Goal: Communication & Community: Answer question/provide support

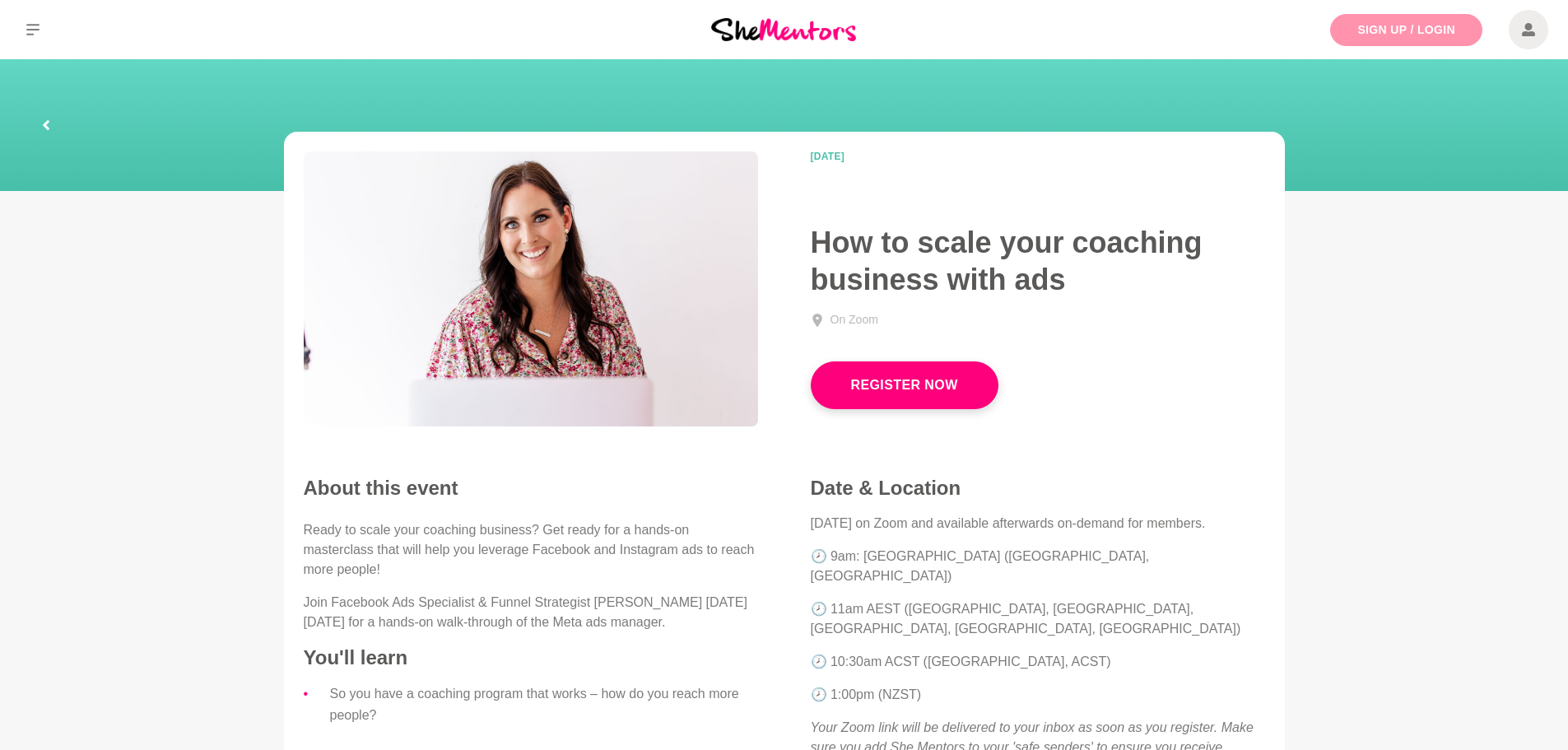
click at [1403, 24] on link "Sign Up / Login" at bounding box center [1406, 30] width 153 height 32
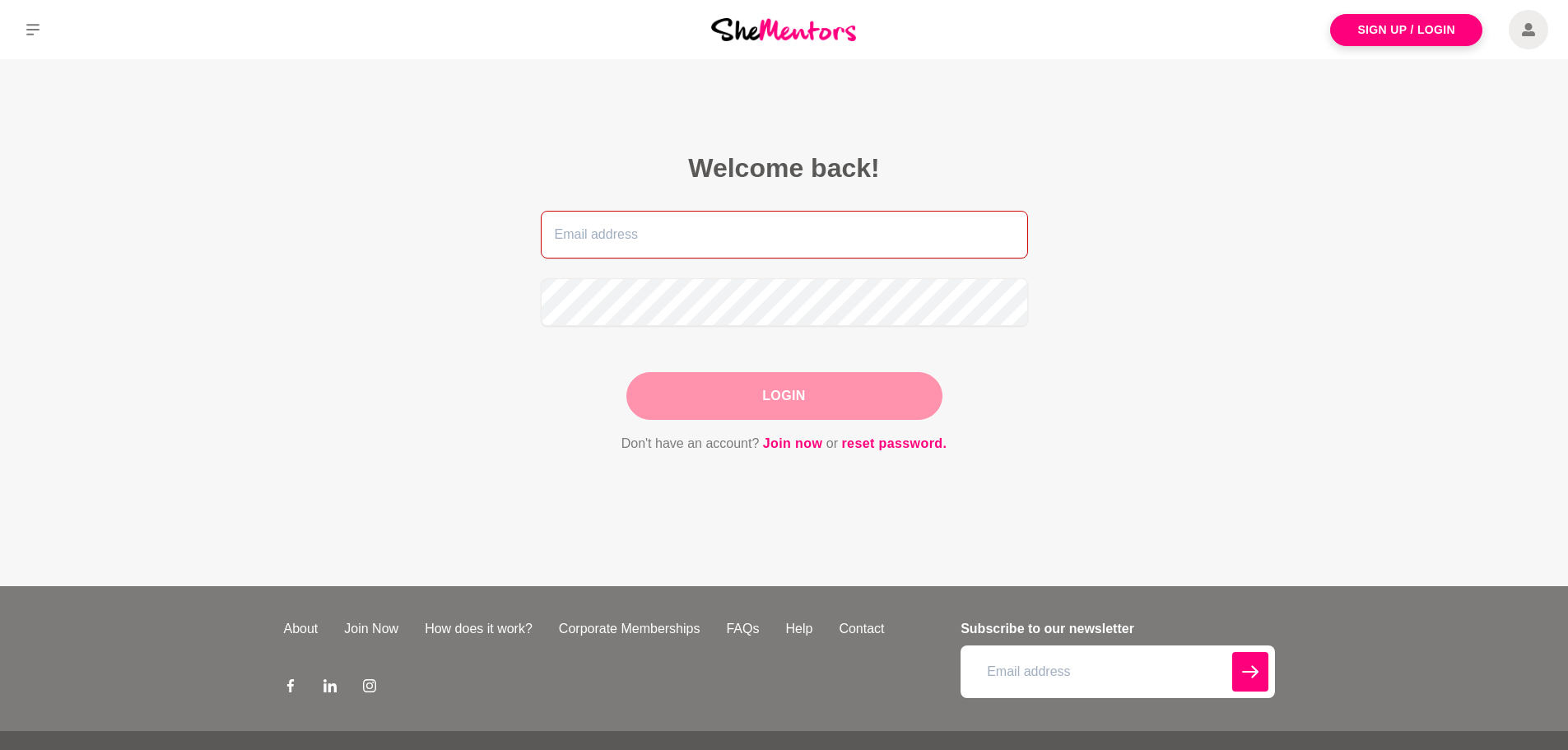
type input "[EMAIL_ADDRESS][DOMAIN_NAME]"
click at [835, 378] on button "Login" at bounding box center [784, 396] width 316 height 48
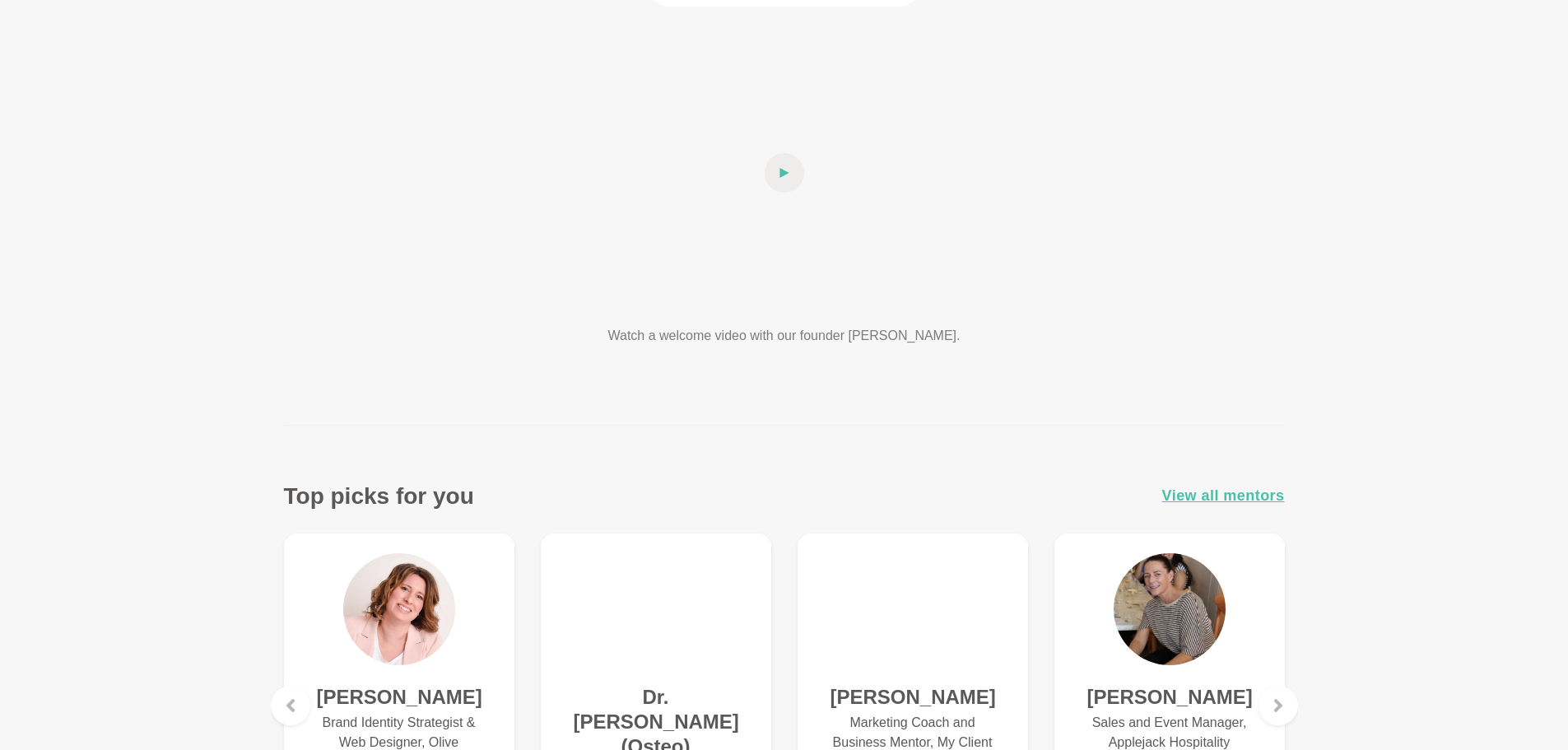
scroll to position [82, 0]
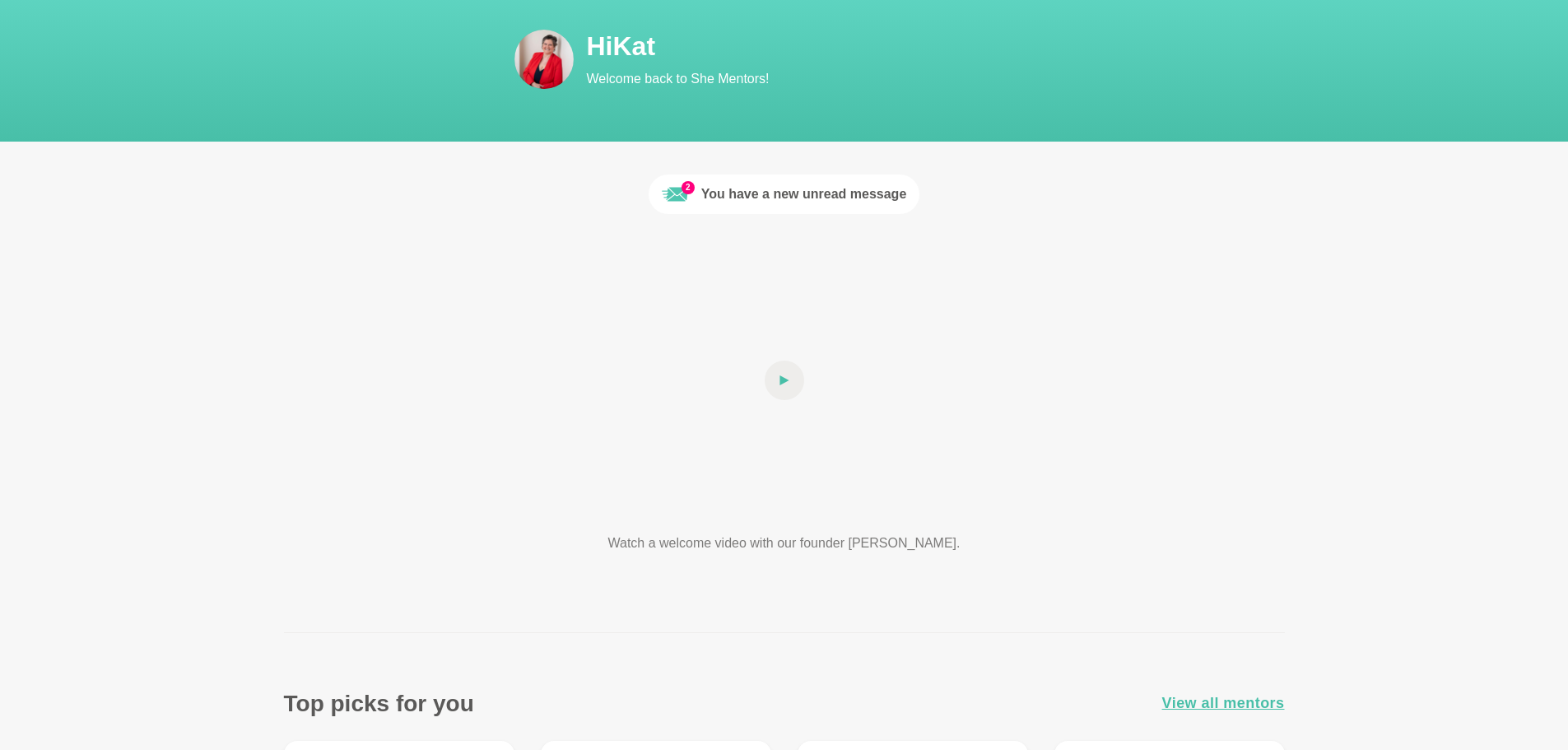
click at [815, 198] on div "You have a new unread message" at bounding box center [804, 194] width 206 height 20
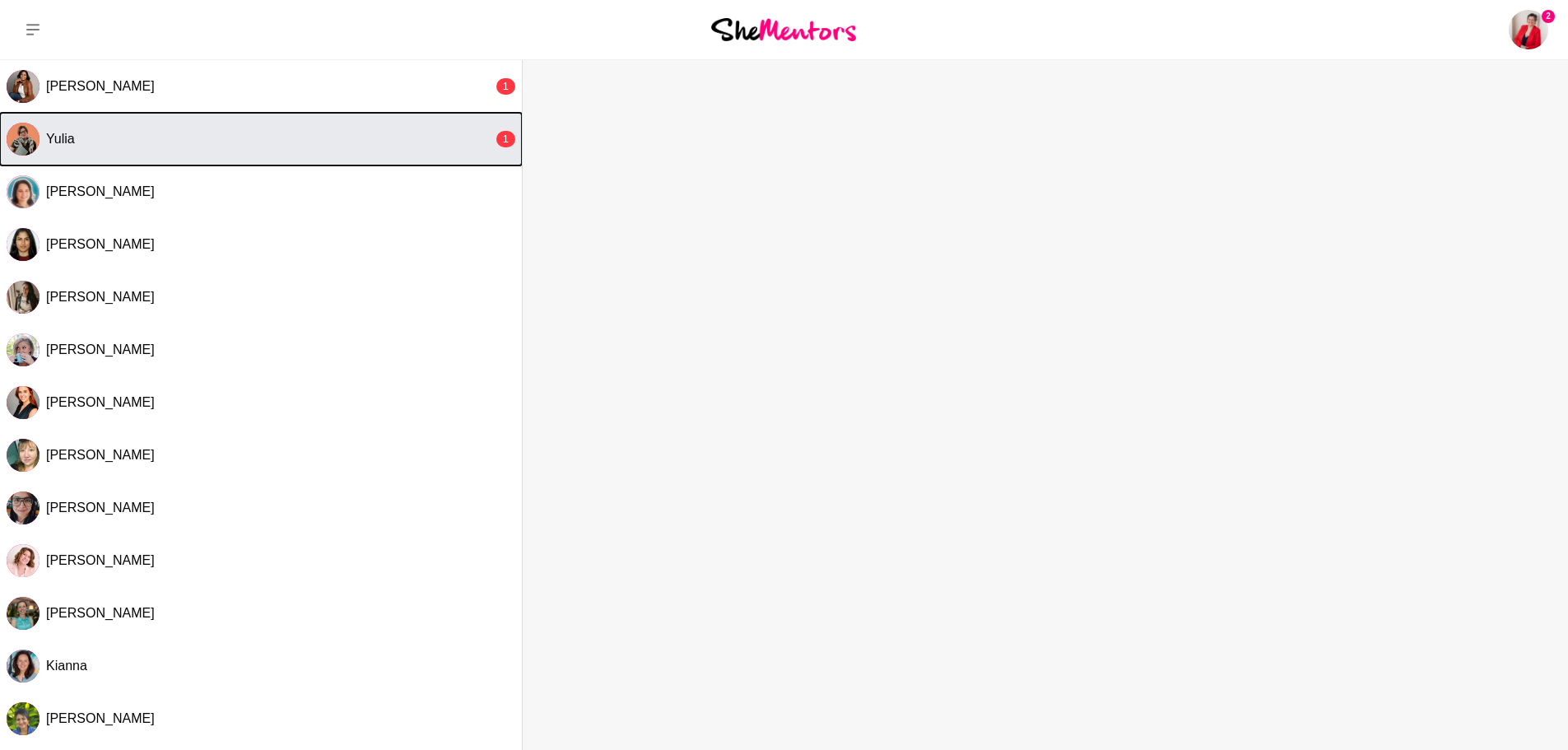
click at [228, 133] on div "Yulia" at bounding box center [269, 139] width 447 height 17
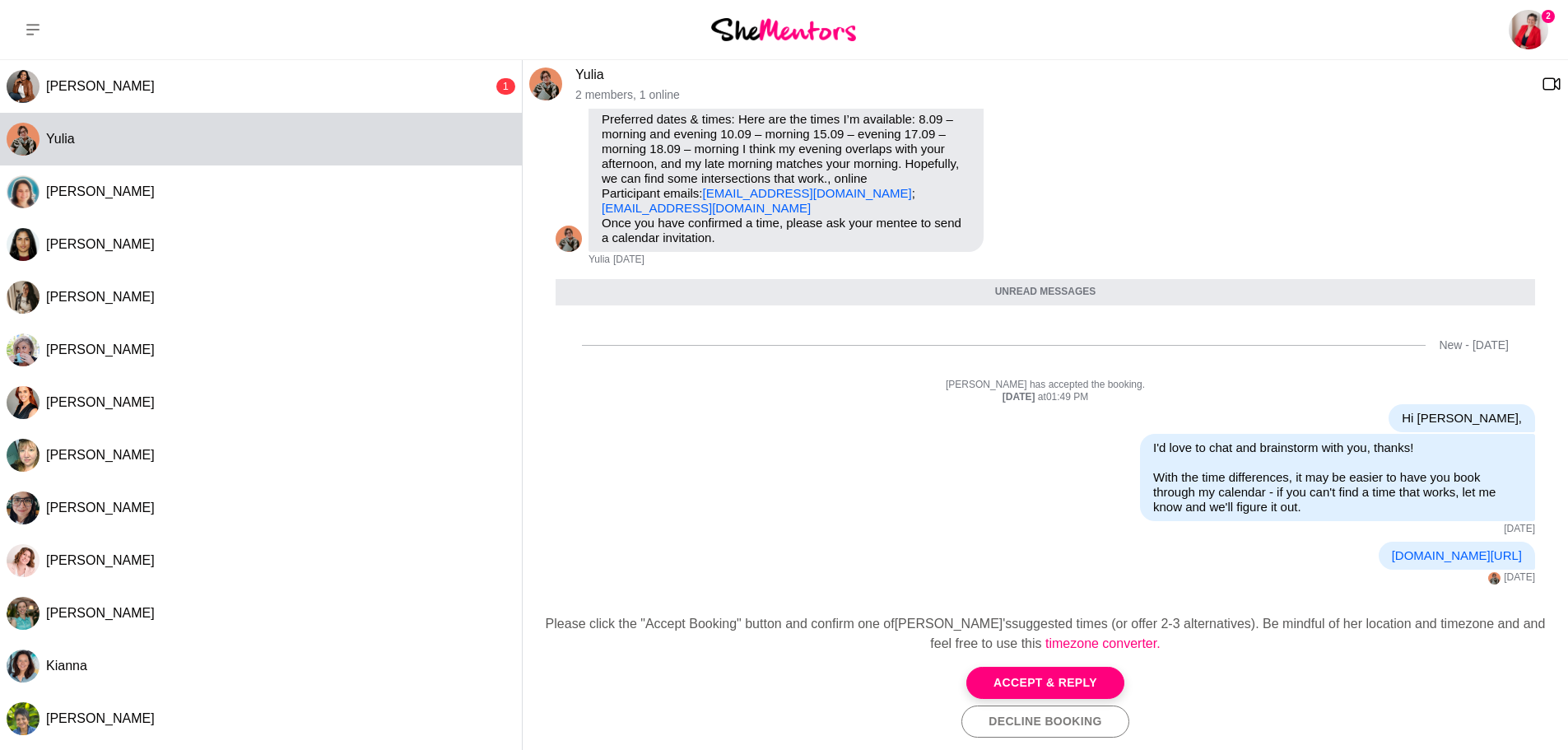
scroll to position [248, 0]
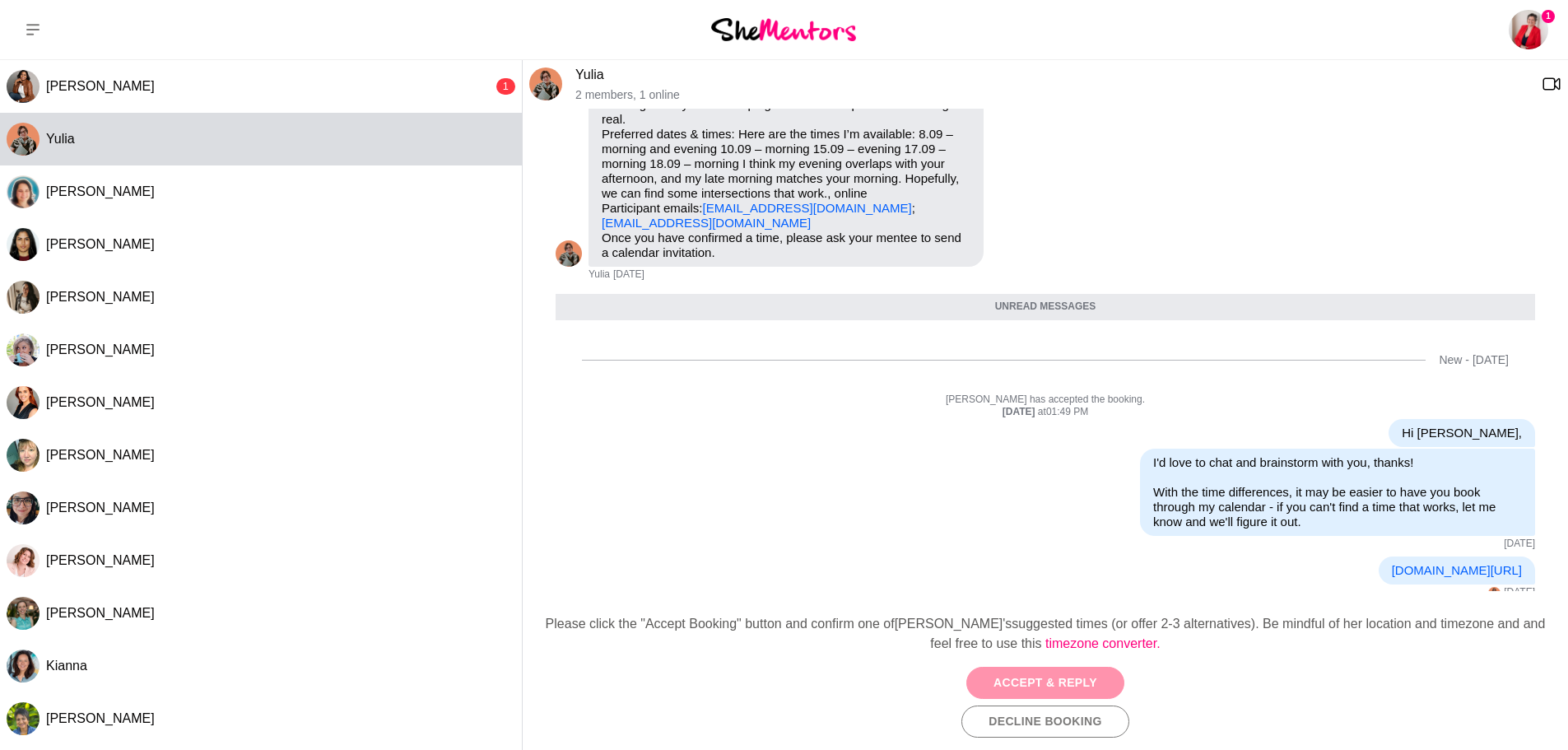
click at [1020, 679] on button "Accept & Reply" at bounding box center [1045, 683] width 158 height 32
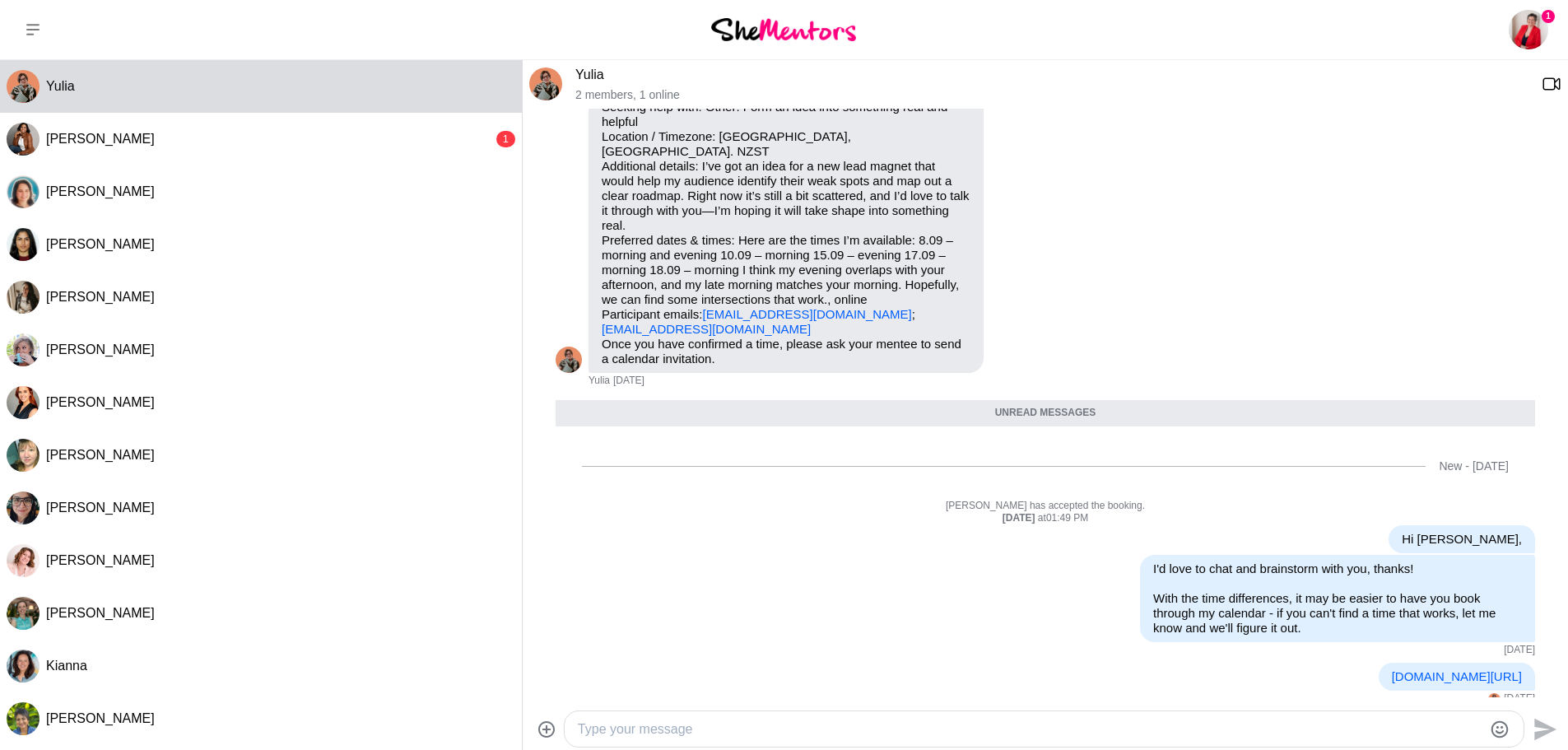
scroll to position [234, 0]
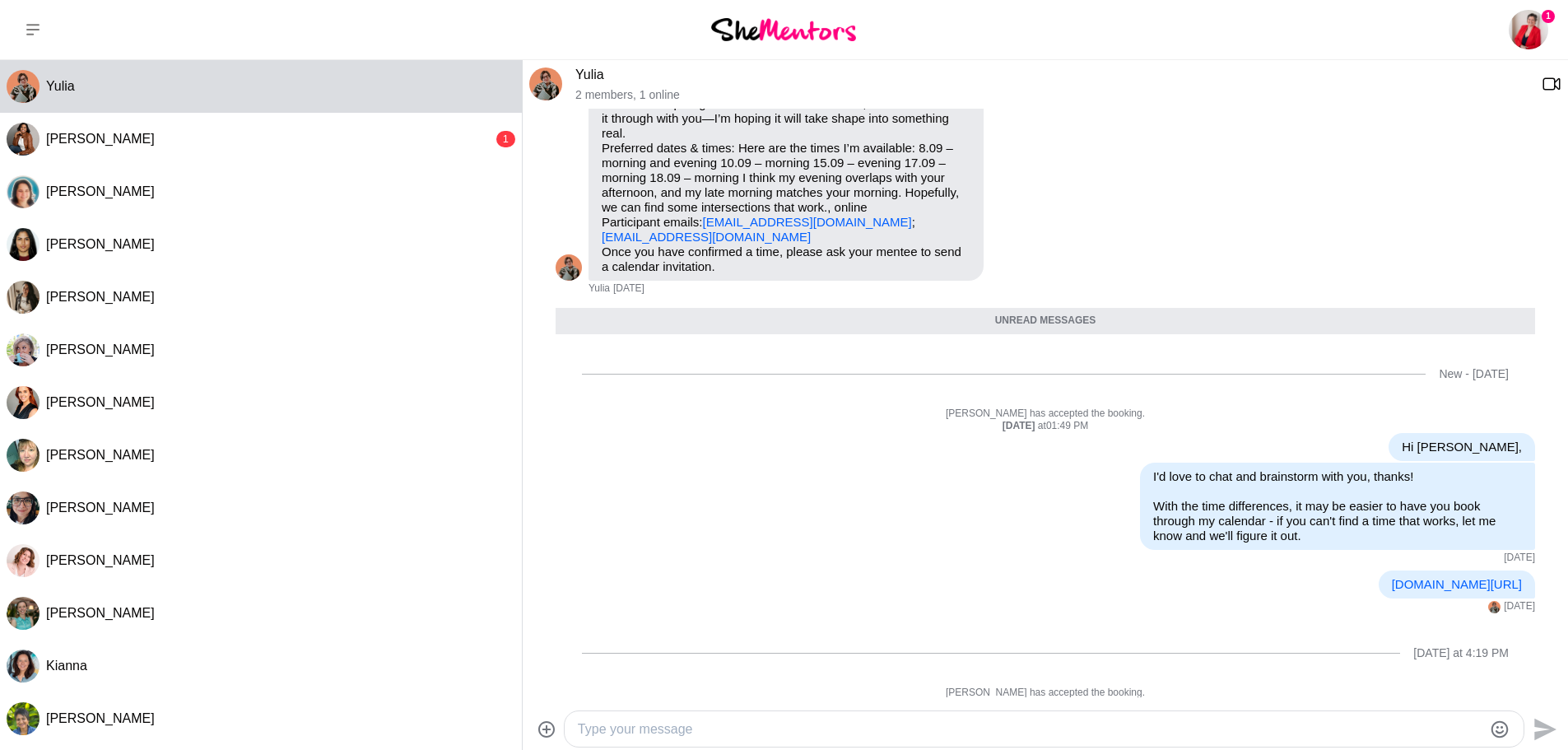
click at [696, 734] on textarea "Type your message" at bounding box center [1030, 729] width 904 height 20
type textarea "Hi [PERSON_NAME],"
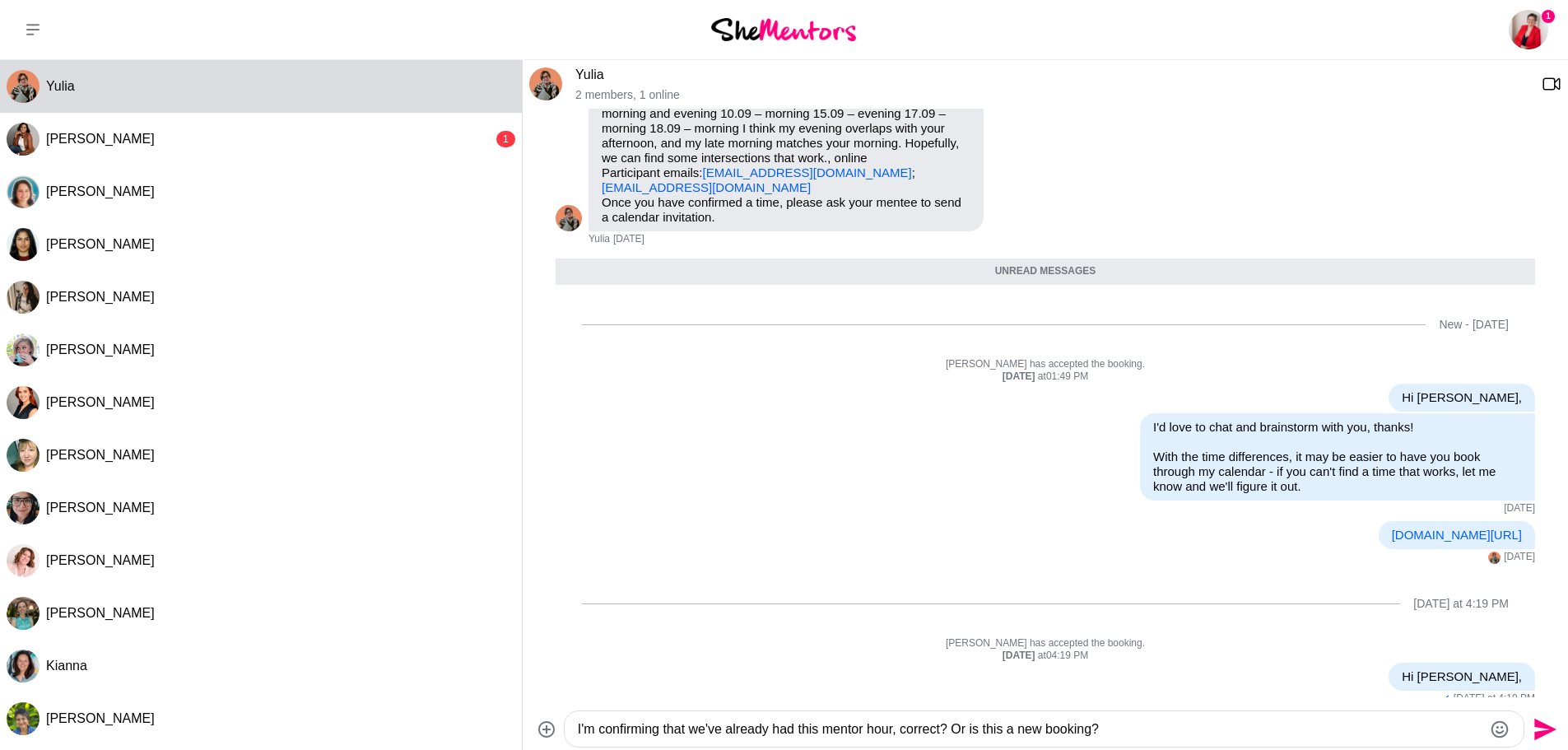
type textarea "I'm confirming that we've already had this mentor hour, correct? Or is this a n…"
click at [1543, 729] on icon "Send" at bounding box center [1544, 729] width 26 height 26
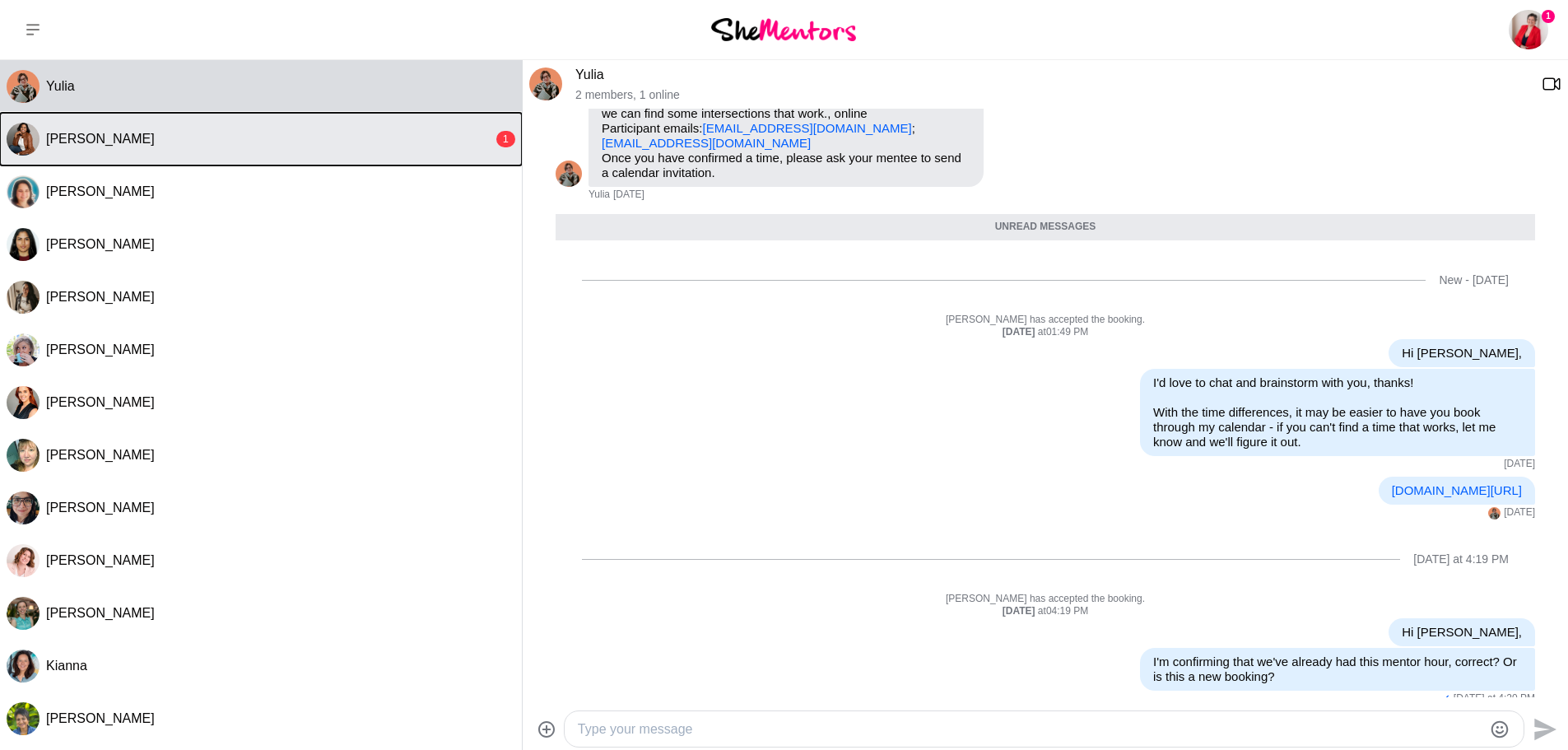
click at [360, 127] on button "[PERSON_NAME] 1" at bounding box center [261, 139] width 522 height 52
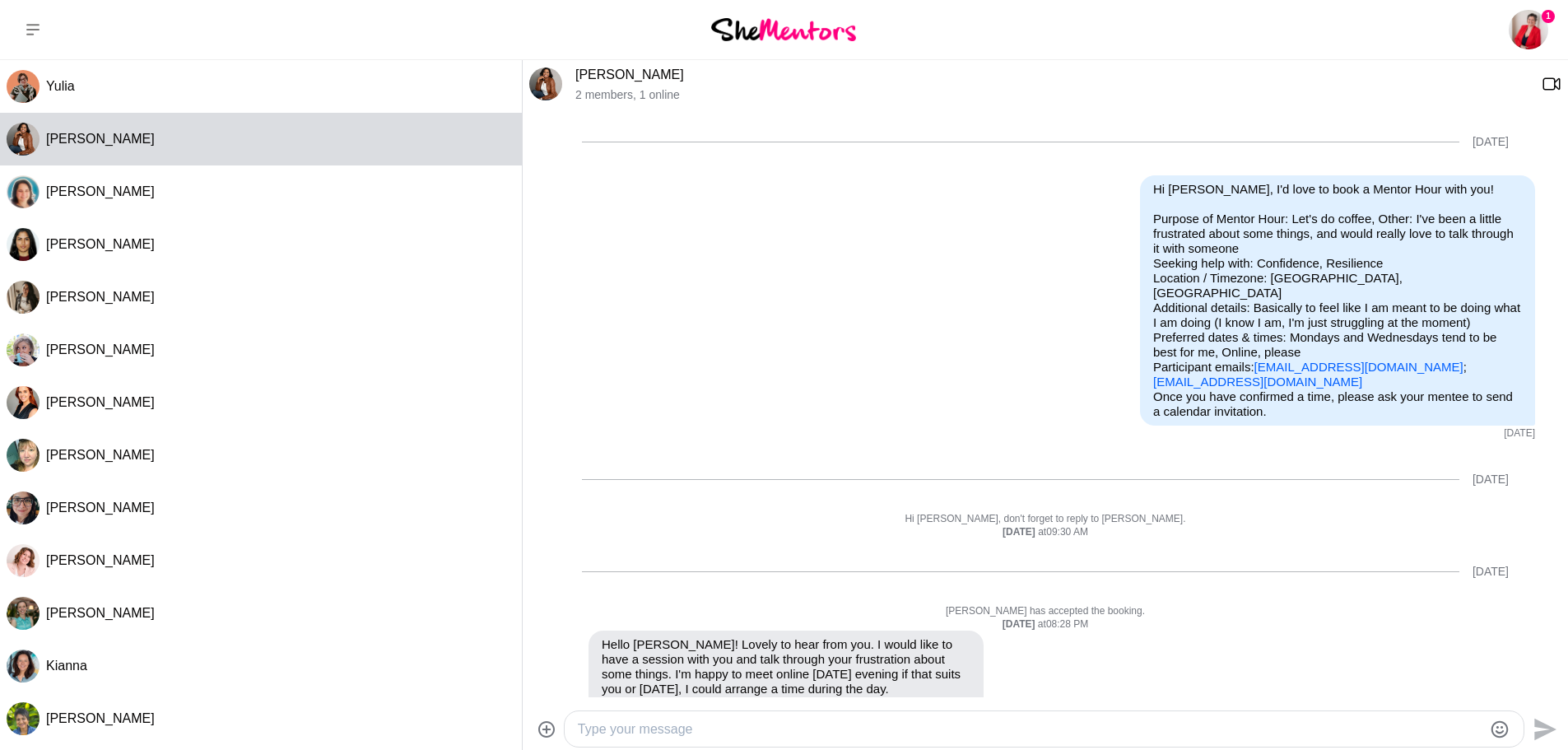
scroll to position [802, 0]
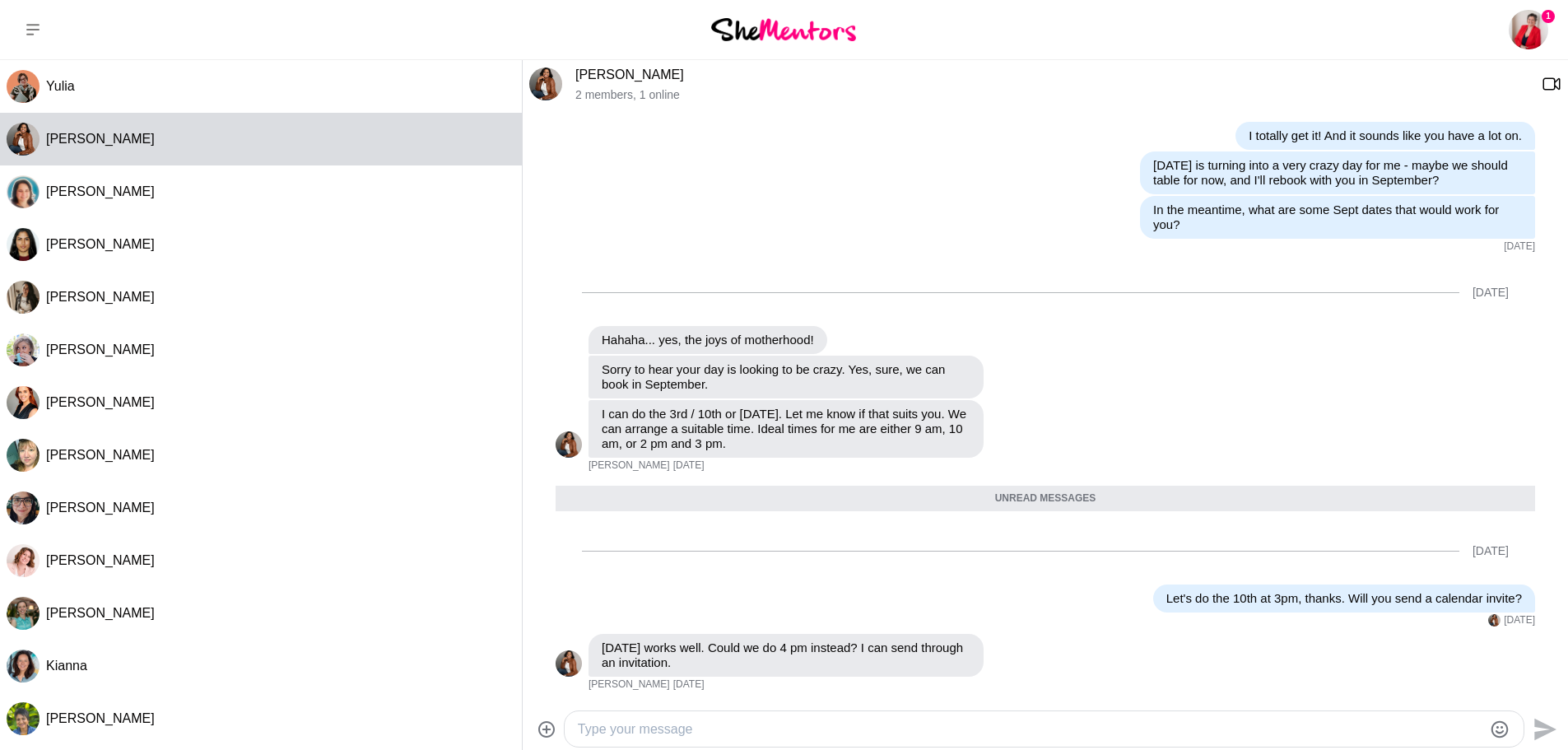
click at [797, 736] on textarea "Type your message" at bounding box center [1030, 729] width 904 height 20
type textarea "Sorry - totally missed this - I'm still getting used to getting the SheMentors …"
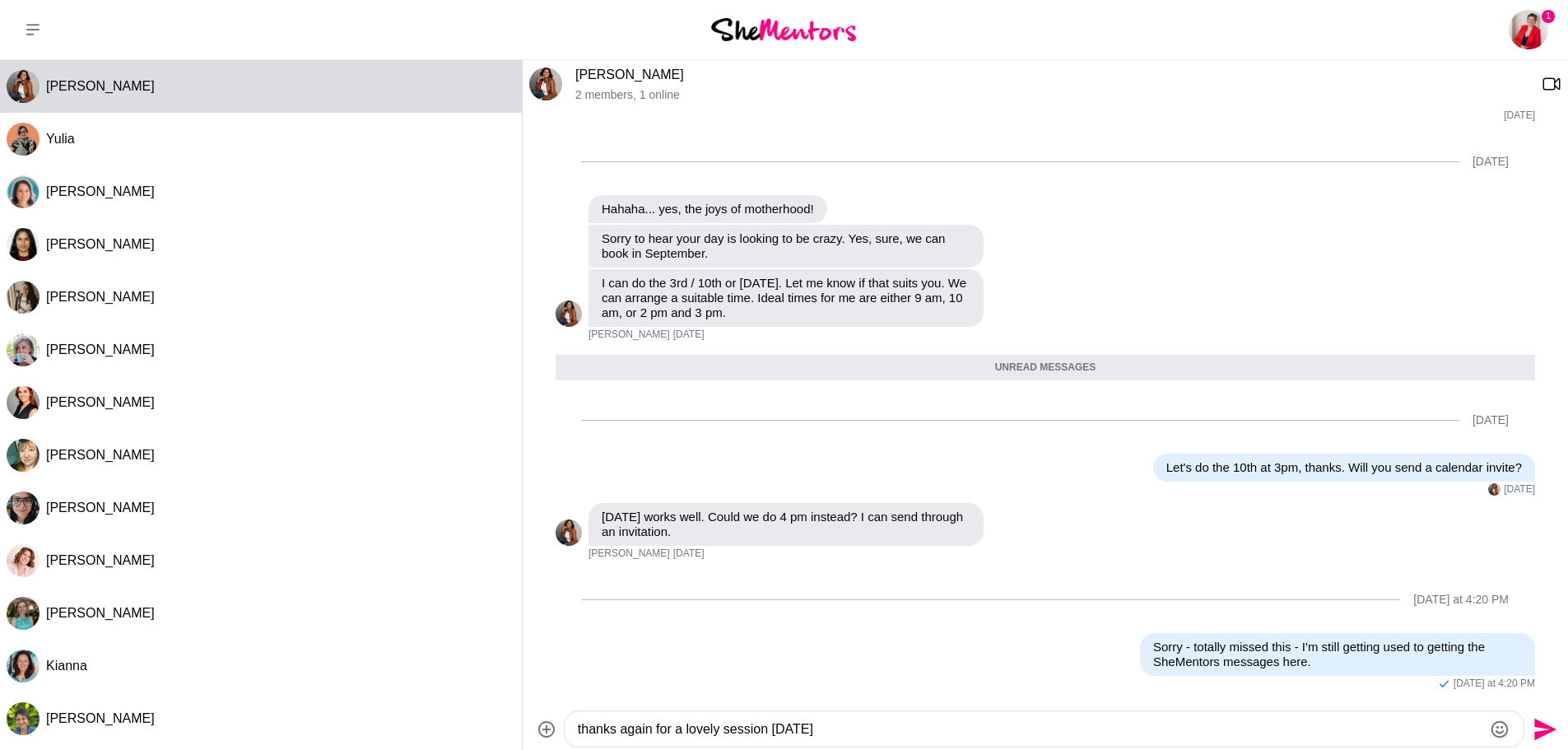
type textarea "thanks again for a lovely session [DATE]"
click at [1553, 728] on icon "Send" at bounding box center [1544, 728] width 22 height 22
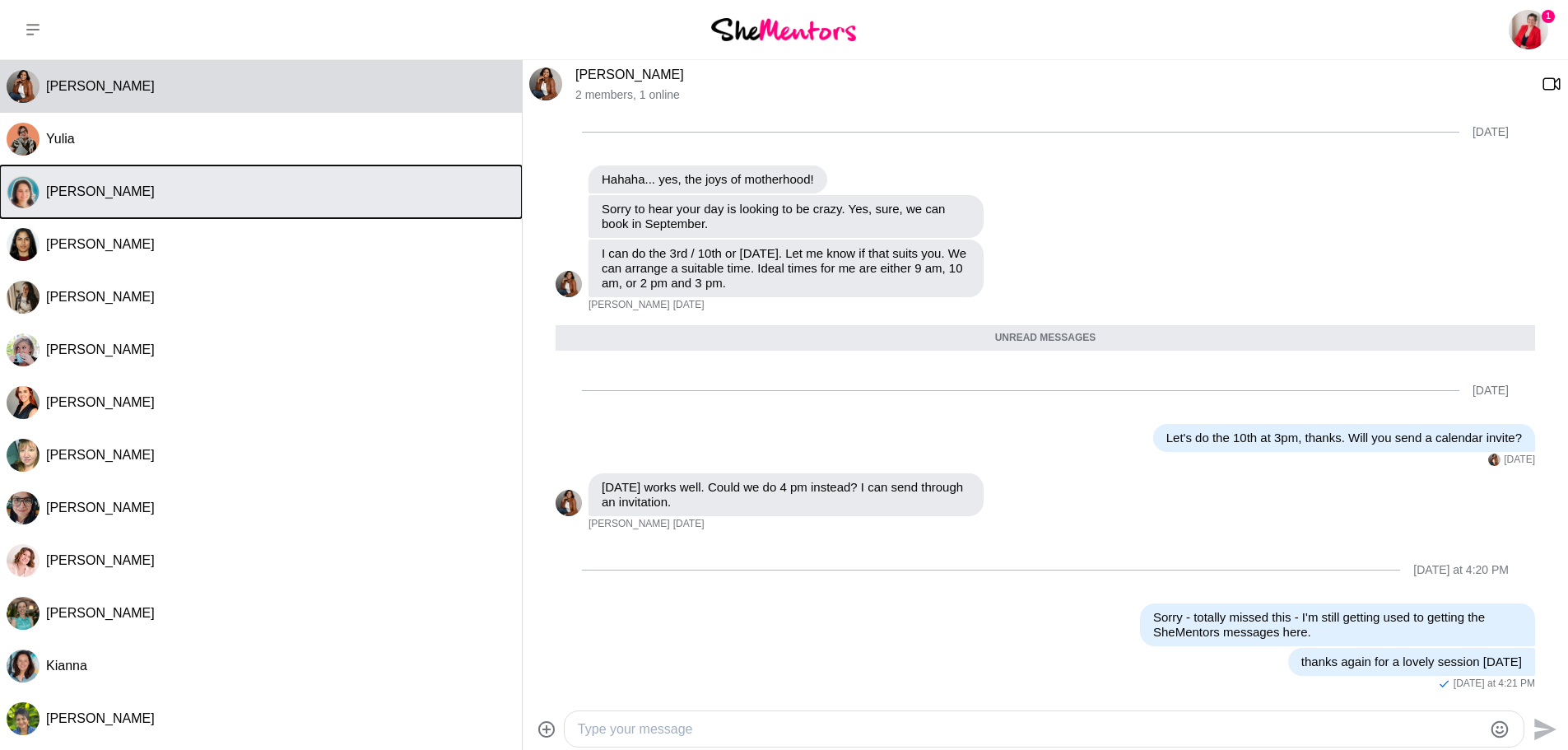
click at [218, 196] on div "[PERSON_NAME]" at bounding box center [281, 191] width 469 height 17
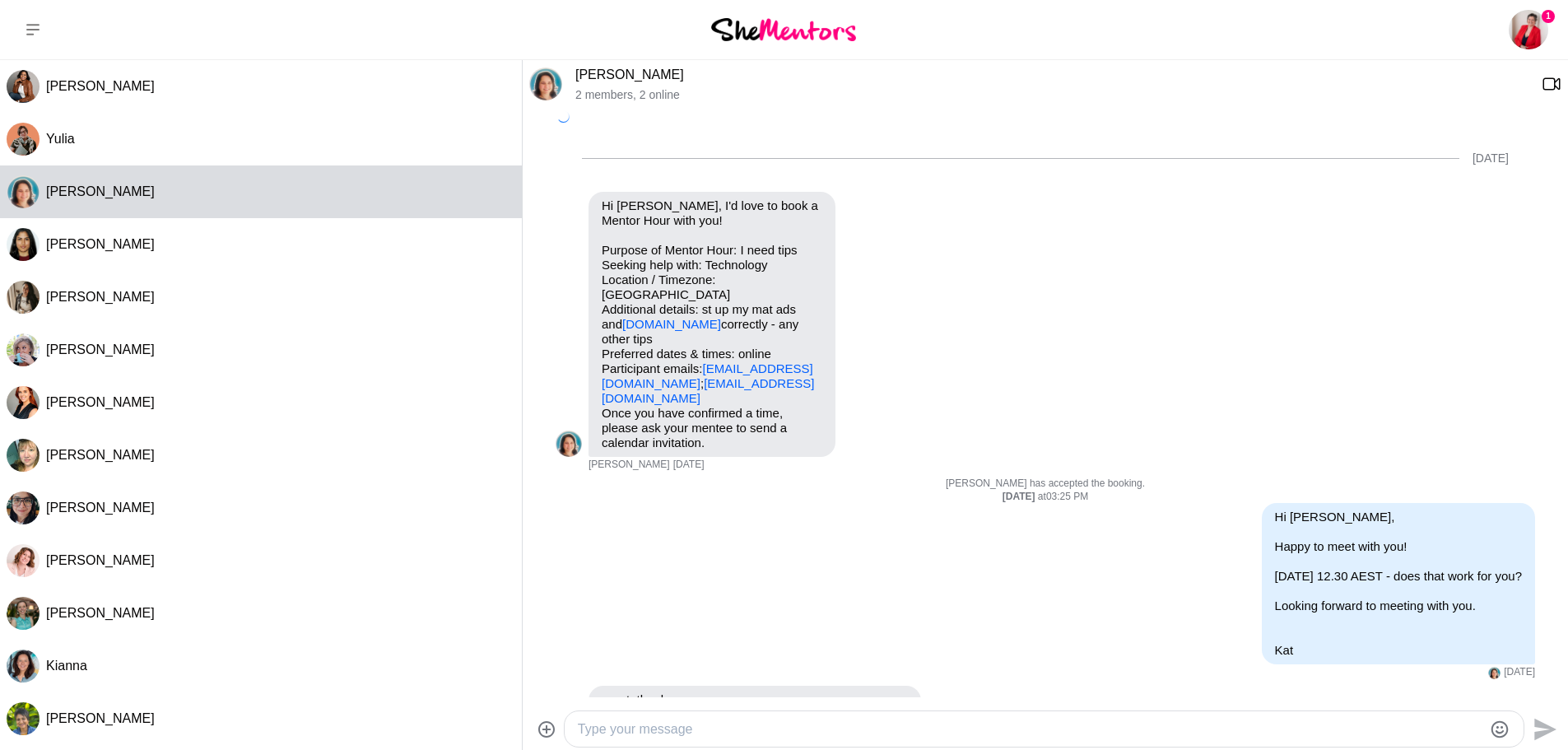
scroll to position [66, 0]
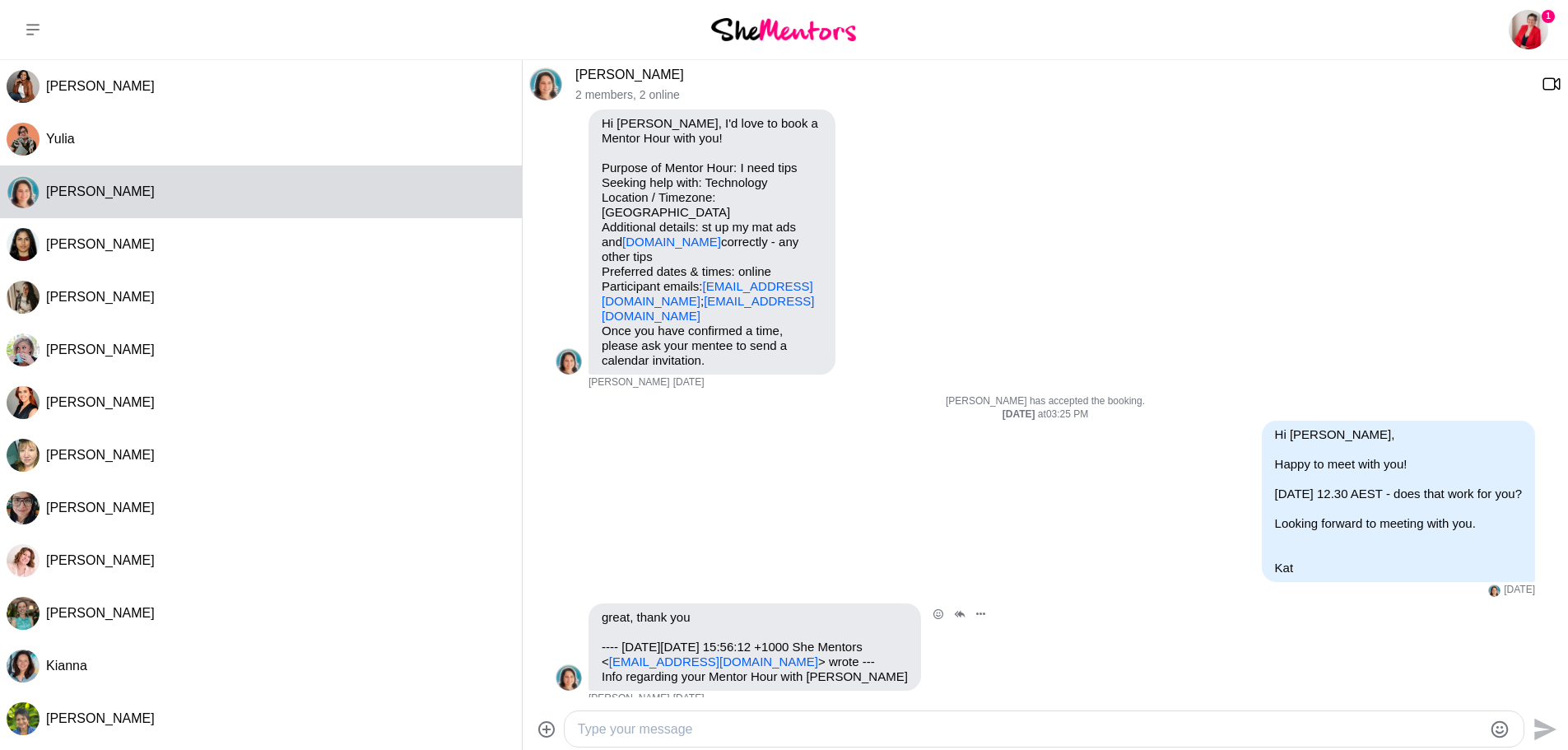
click at [818, 654] on link "[EMAIL_ADDRESS][DOMAIN_NAME]" at bounding box center [713, 661] width 209 height 14
click at [1138, 110] on div "Reply Pin Mark as unread Flag Mute [DOMAIN_NAME] Hi [PERSON_NAME], I'd love to …" at bounding box center [1045, 249] width 979 height 280
